Goal: Navigation & Orientation: Find specific page/section

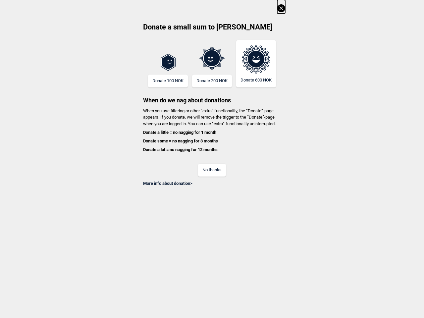
click at [212, 159] on div "No thanks" at bounding box center [212, 166] width 147 height 22
click at [281, 7] on icon at bounding box center [282, 8] width 8 height 8
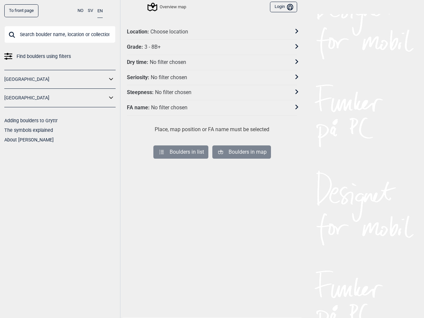
click at [168, 64] on div "No filter chosen" at bounding box center [168, 62] width 36 height 7
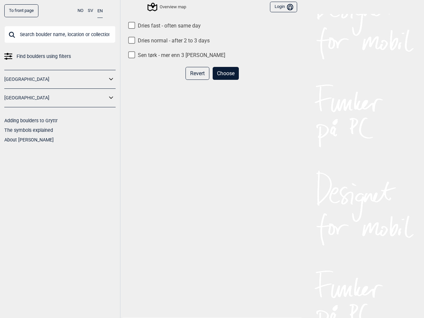
click at [168, 81] on div "Revert Choose" at bounding box center [212, 76] width 170 height 18
click at [212, 60] on div "Dries fast - often same day Dries normal - after 2 to 3 days Sen tørk - mer enn…" at bounding box center [212, 174] width 170 height 303
click at [212, 81] on div "Revert Choose" at bounding box center [212, 76] width 170 height 18
click at [256, 64] on div "Dries fast - often same day Dries normal - after 2 to 3 days Sen tørk - mer enn…" at bounding box center [212, 174] width 170 height 303
click at [212, 133] on div "Dries fast - often same day Dries normal - after 2 to 3 days Sen tørk - mer enn…" at bounding box center [212, 174] width 170 height 303
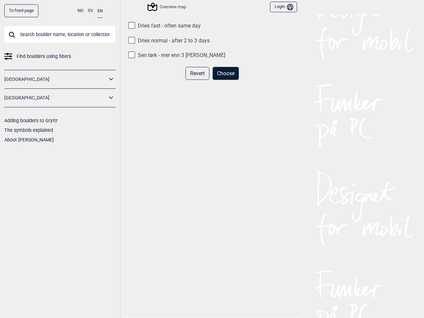
click at [212, 141] on div "Dries fast - often same day Dries normal - after 2 to 3 days Sen tørk - mer enn…" at bounding box center [212, 174] width 170 height 303
click at [212, 150] on div "Dries fast - often same day Dries normal - after 2 to 3 days Sen tørk - mer enn…" at bounding box center [212, 174] width 170 height 303
